Goal: Communication & Community: Answer question/provide support

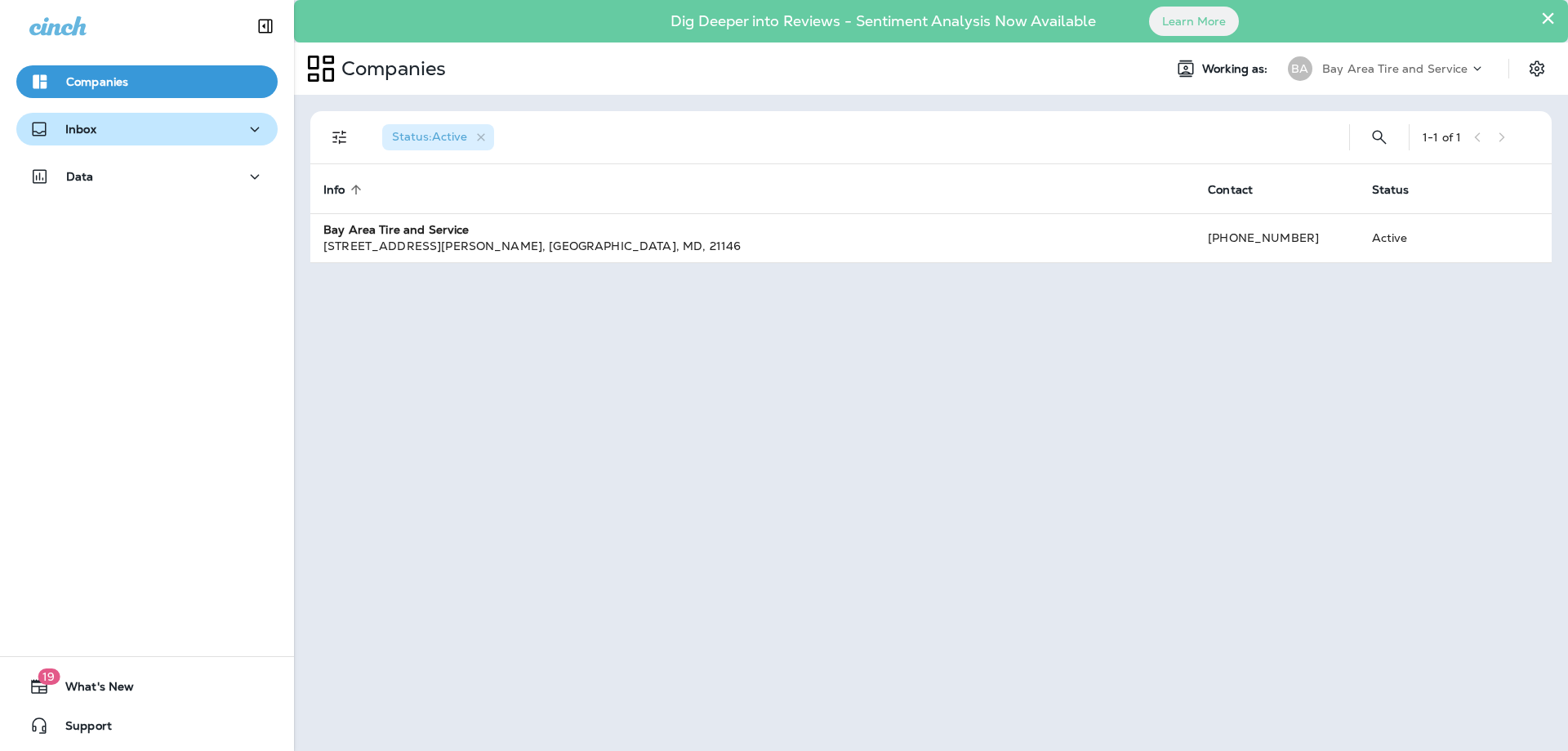
click at [189, 127] on div "Inbox" at bounding box center [147, 129] width 235 height 20
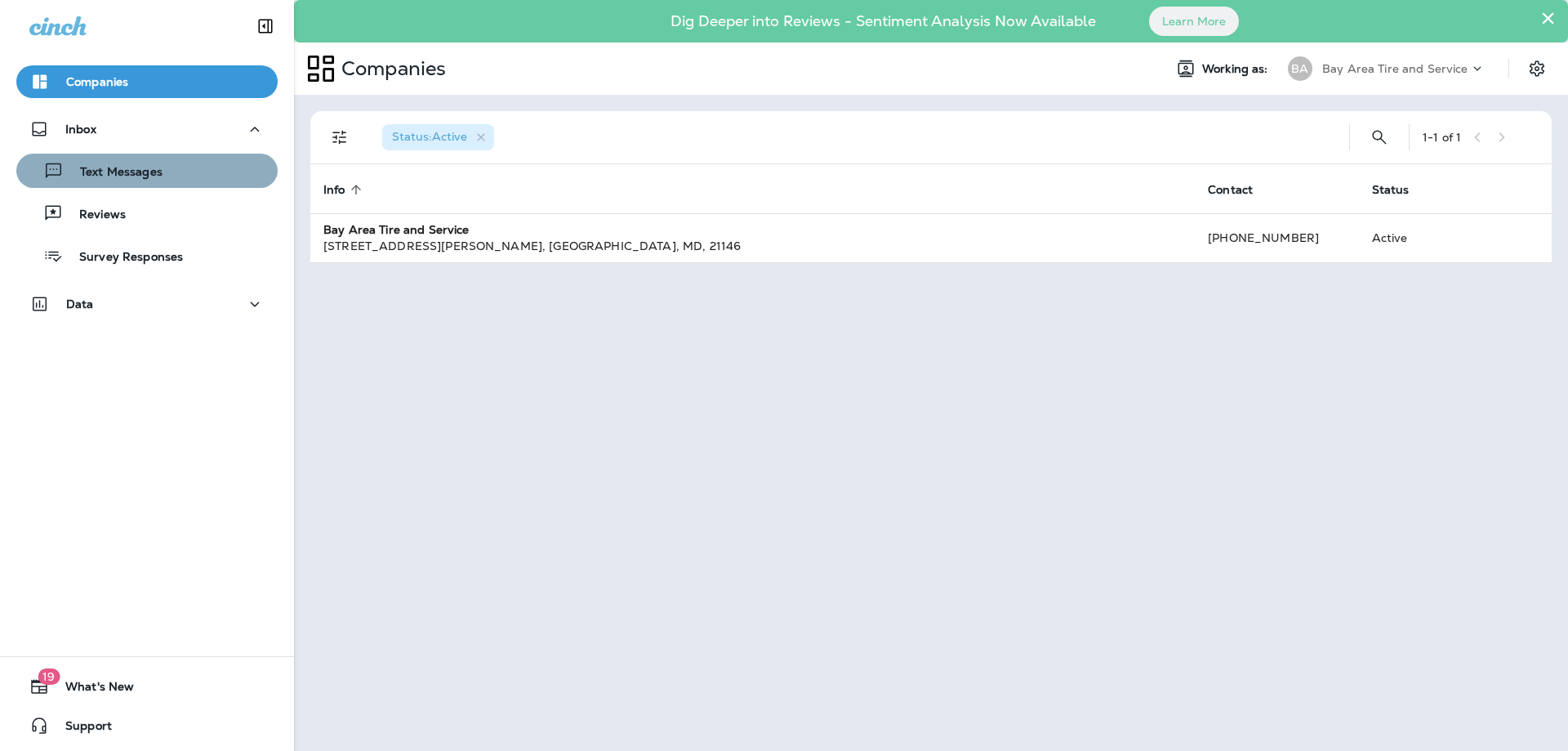
click at [175, 160] on div "Text Messages" at bounding box center [147, 171] width 248 height 25
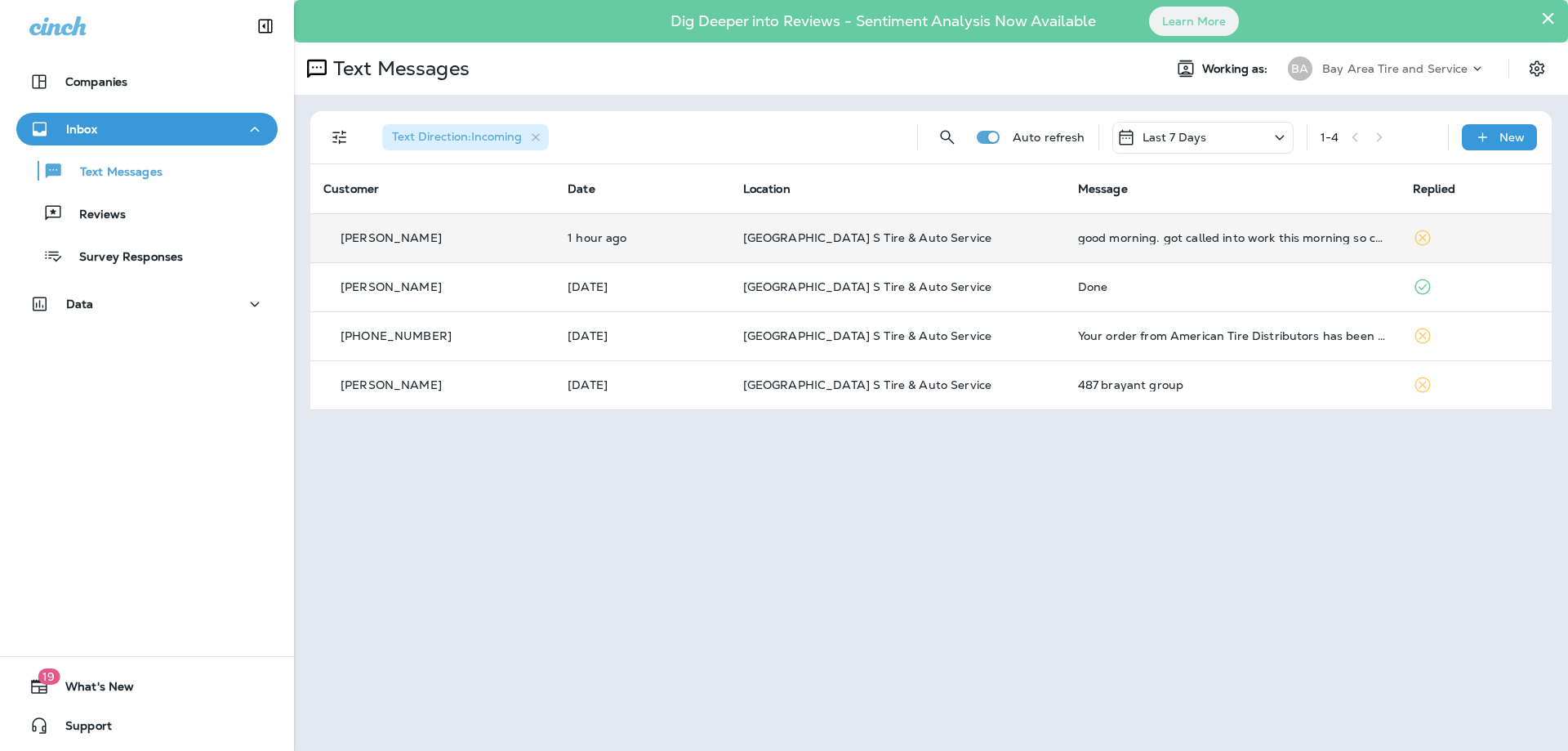
click at [1023, 226] on td "[GEOGRAPHIC_DATA] S Tire & Auto Service" at bounding box center [898, 237] width 335 height 49
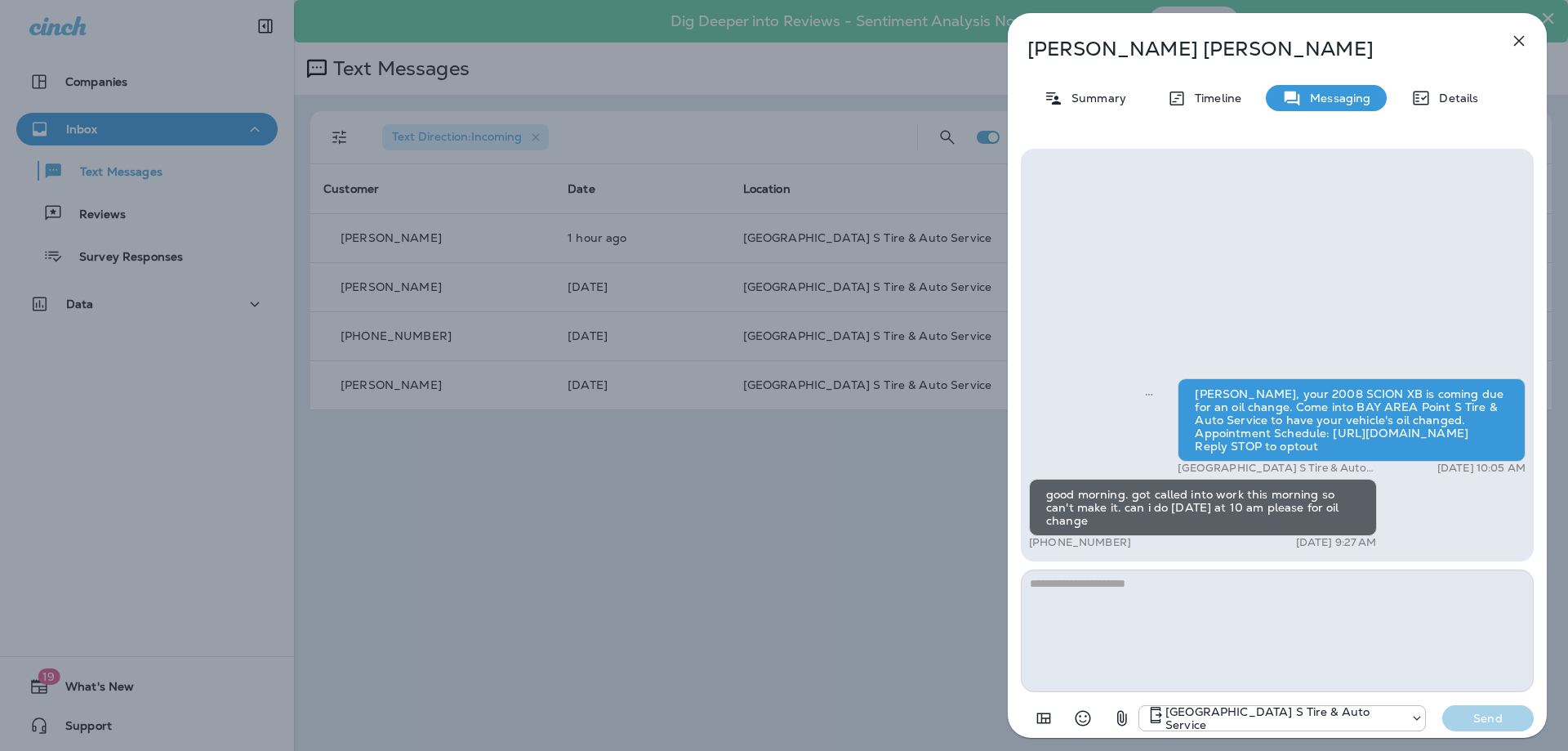
click at [1511, 40] on icon "button" at bounding box center [1518, 41] width 19 height 19
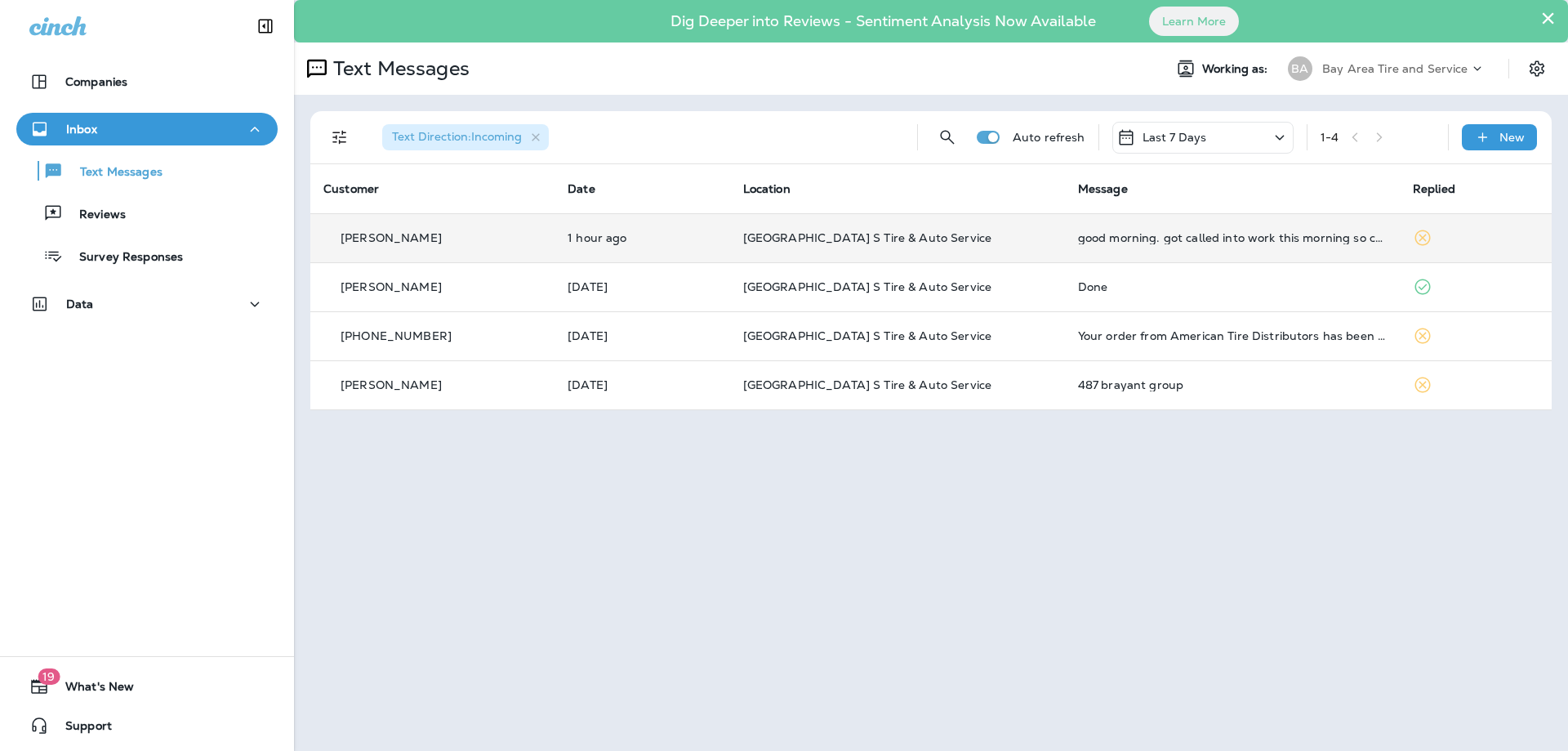
click at [890, 228] on td "[GEOGRAPHIC_DATA] S Tire & Auto Service" at bounding box center [898, 237] width 335 height 49
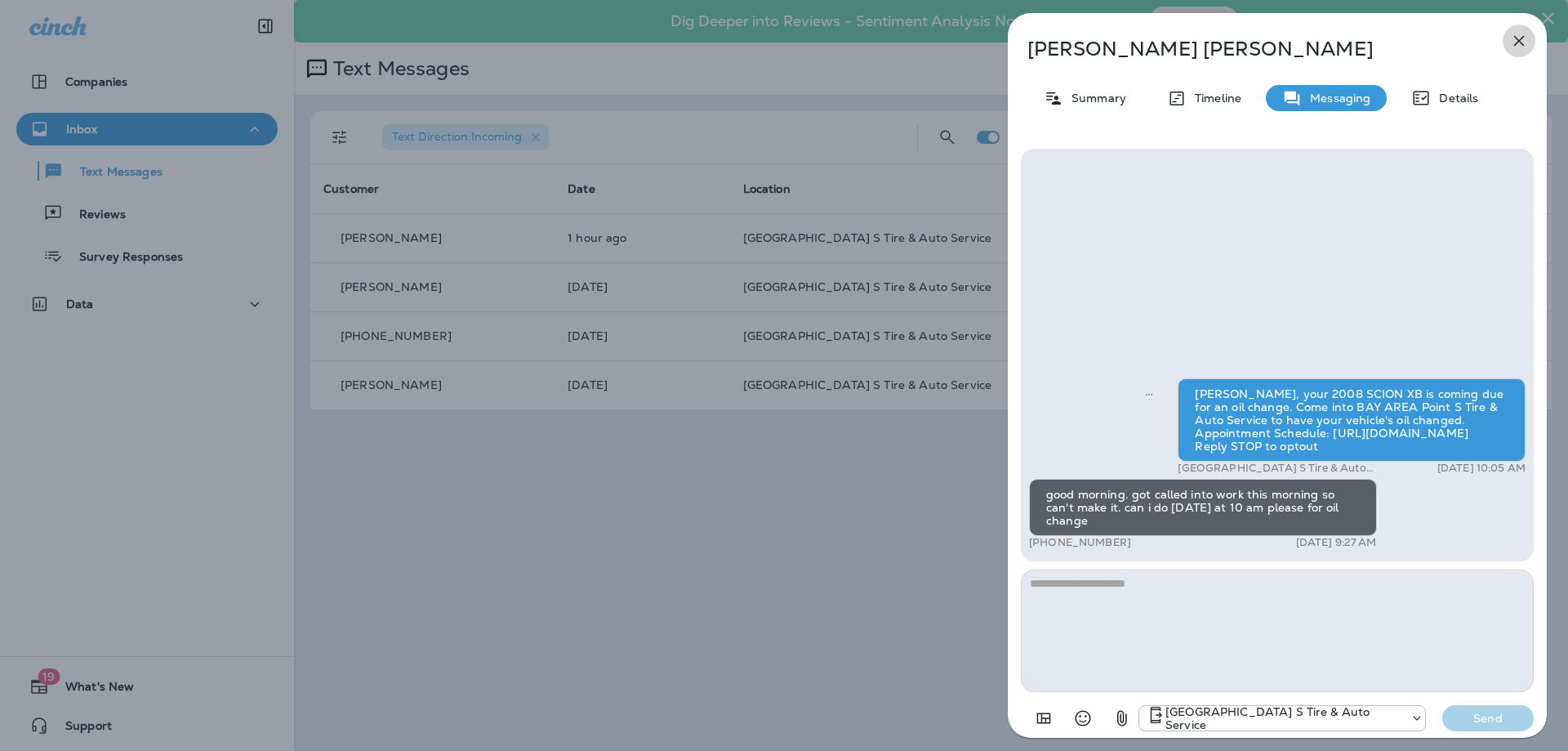
click at [1518, 39] on icon "button" at bounding box center [1518, 41] width 19 height 19
